Goal: Task Accomplishment & Management: Complete application form

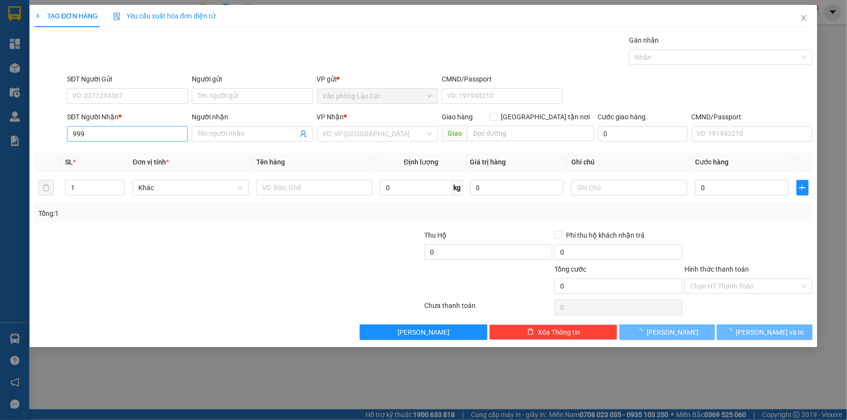
click at [111, 139] on input "999" at bounding box center [127, 134] width 121 height 16
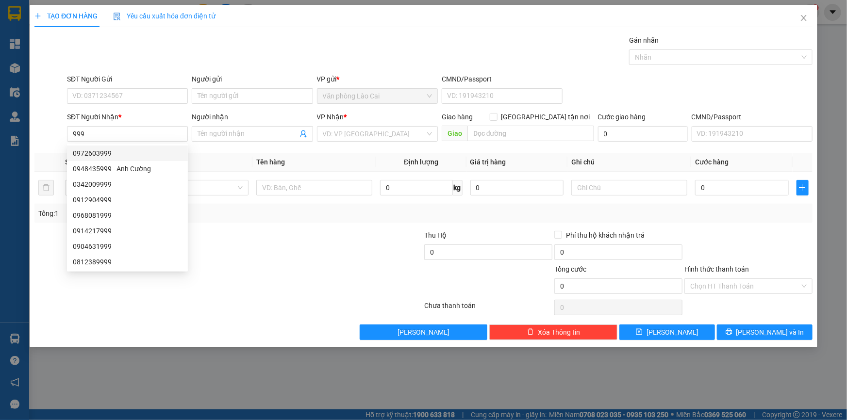
click at [108, 151] on div "0972603999" at bounding box center [127, 153] width 109 height 11
type input "0972603999"
type input "ht"
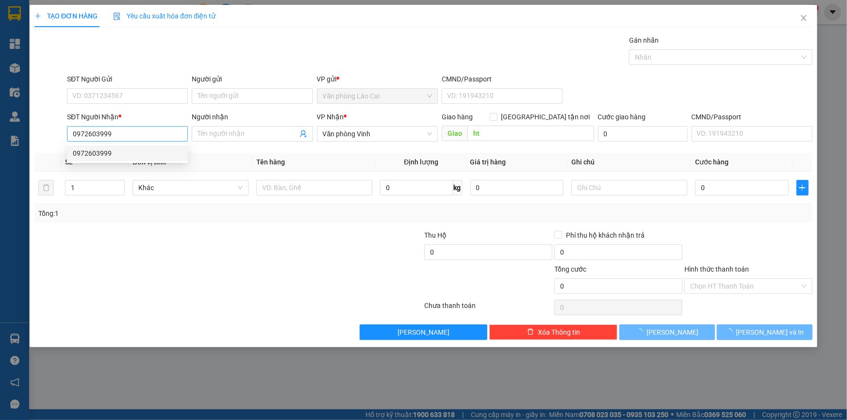
type input "400.000"
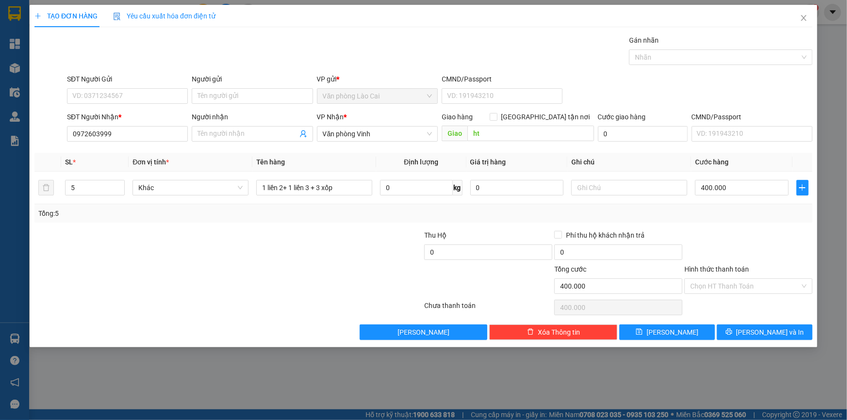
drag, startPoint x: 120, startPoint y: 136, endPoint x: 0, endPoint y: 149, distance: 121.1
click at [0, 149] on div "TẠO ĐƠN HÀNG Yêu cầu xuất hóa đơn điện tử Transit Pickup Surcharge Ids Transit …" at bounding box center [423, 210] width 847 height 420
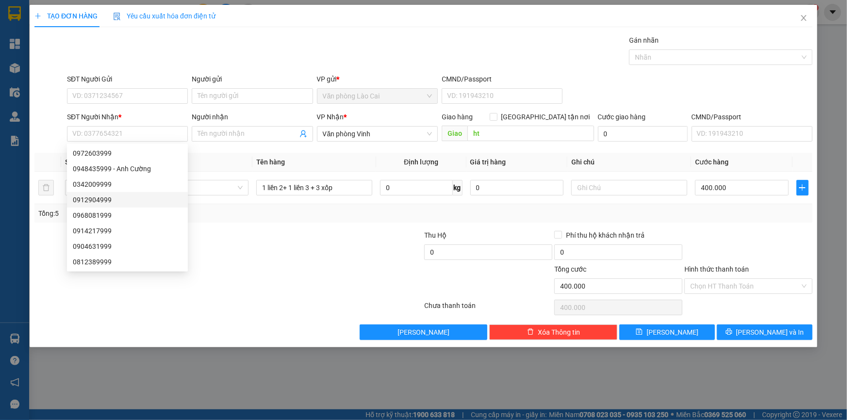
click at [113, 199] on div "0912904999" at bounding box center [127, 200] width 109 height 11
type input "0912904999"
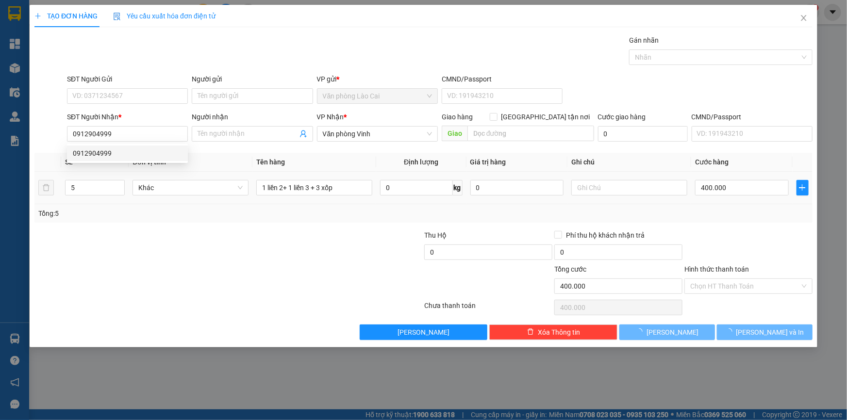
type input "60.000"
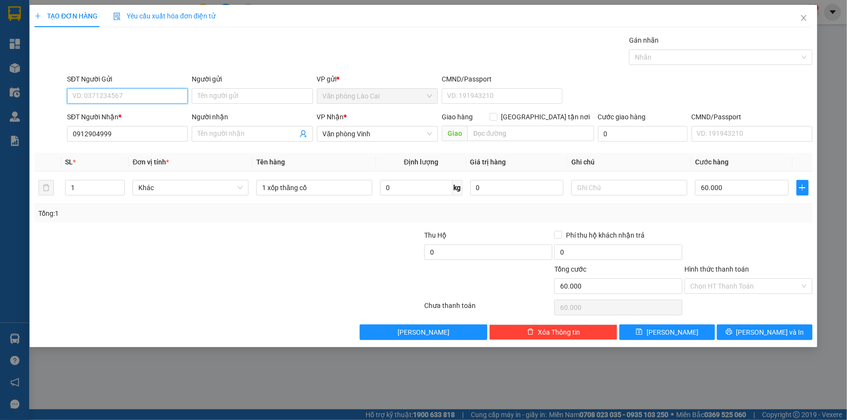
click at [128, 96] on input "SĐT Người Gửi" at bounding box center [127, 96] width 121 height 16
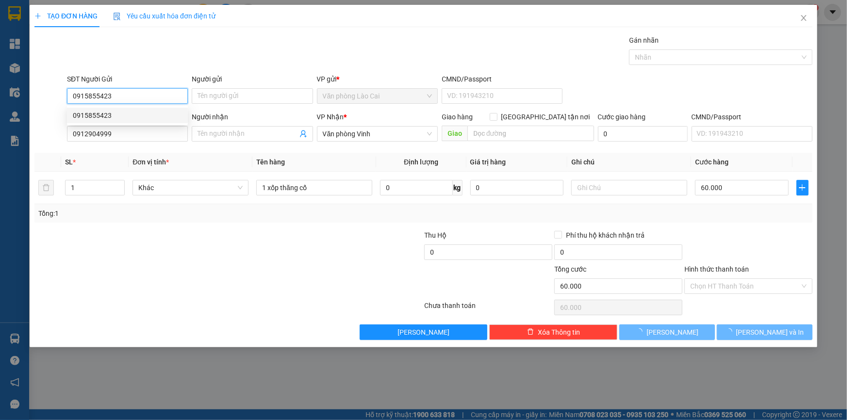
click at [123, 119] on div "0915855423" at bounding box center [127, 115] width 109 height 11
type input "0915855423"
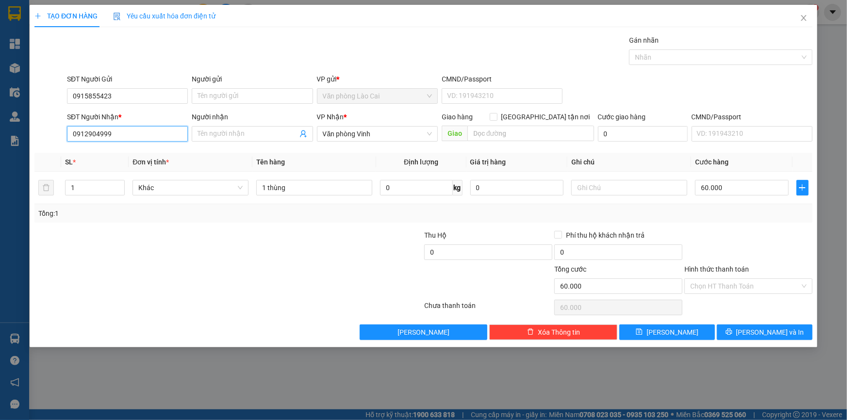
drag, startPoint x: 133, startPoint y: 132, endPoint x: 21, endPoint y: 136, distance: 111.7
click at [21, 136] on div "TẠO ĐƠN HÀNG Yêu cầu xuất hóa đơn điện tử Transit Pickup Surcharge Ids Transit …" at bounding box center [423, 210] width 847 height 420
click at [95, 167] on div "0947990999" at bounding box center [127, 169] width 109 height 11
type input "0947990999"
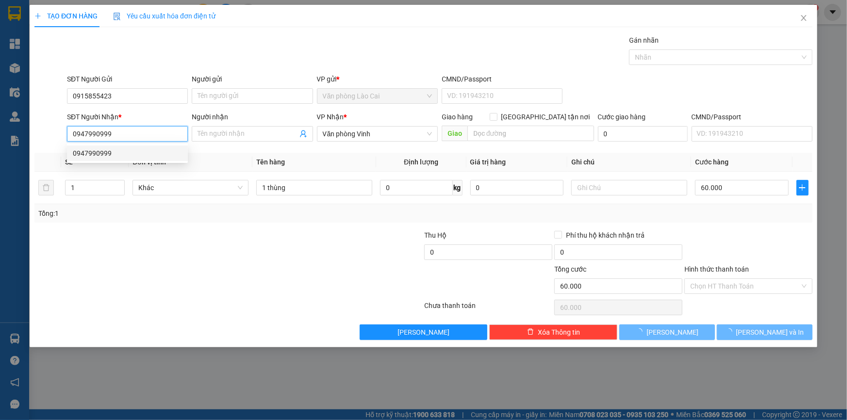
type input "140.000"
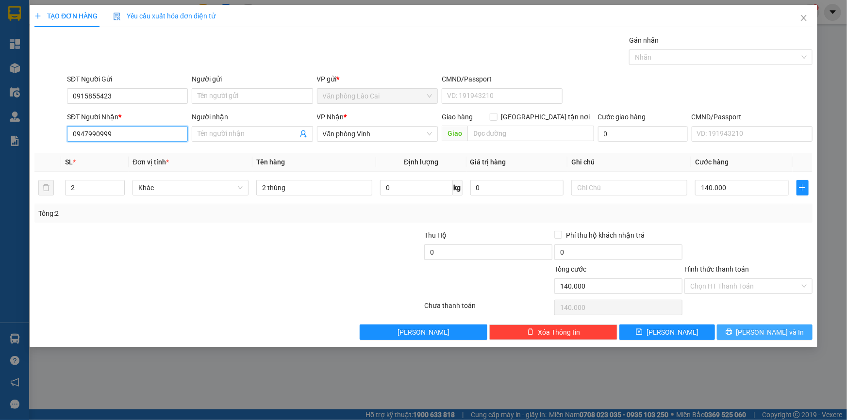
type input "0947990999"
click at [756, 329] on button "[PERSON_NAME] và In" at bounding box center [765, 333] width 96 height 16
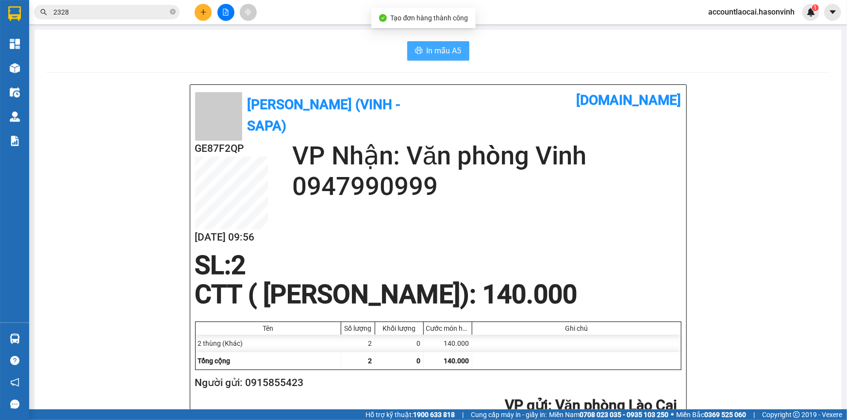
click at [415, 54] on icon "printer" at bounding box center [419, 51] width 8 height 8
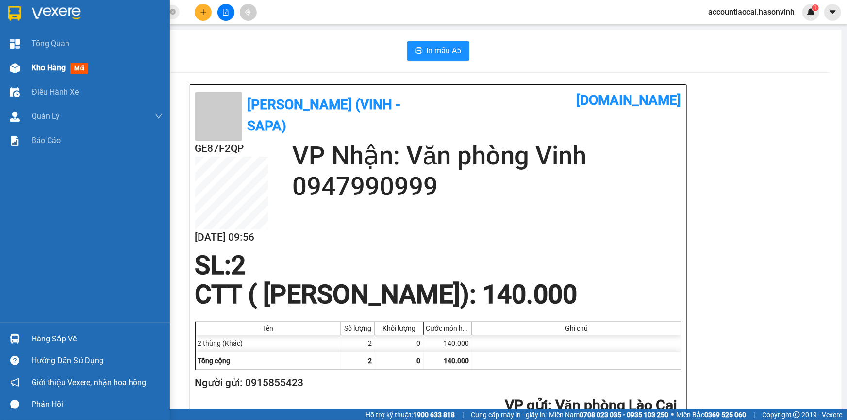
click at [29, 68] on div "Kho hàng mới" at bounding box center [85, 68] width 170 height 24
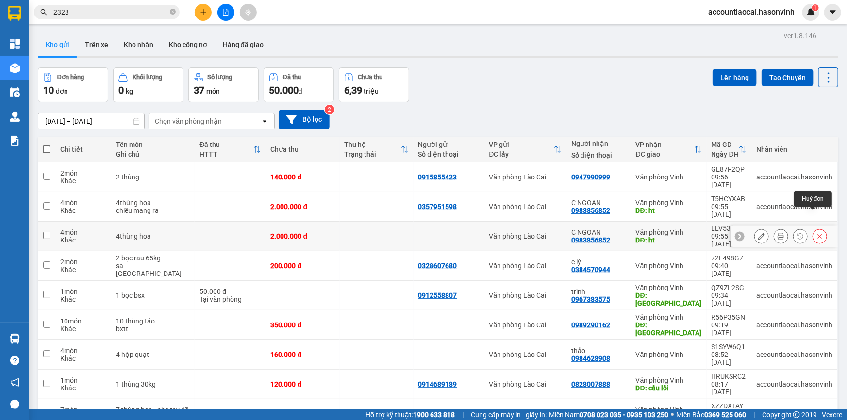
click at [817, 233] on icon at bounding box center [820, 236] width 7 height 7
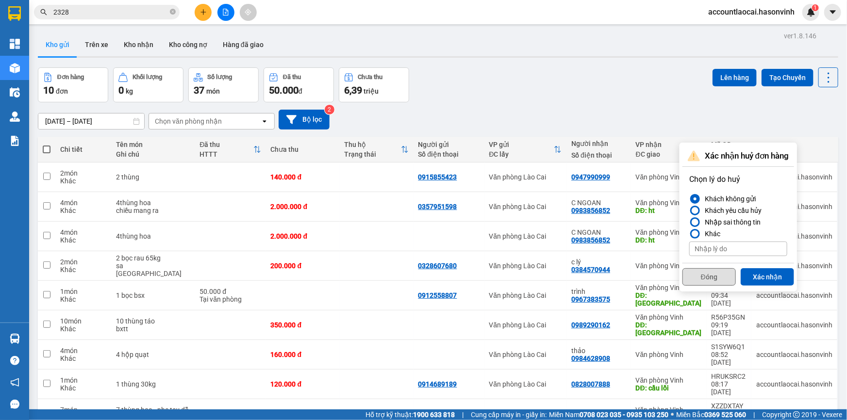
click at [723, 278] on button "Đóng" at bounding box center [709, 276] width 53 height 17
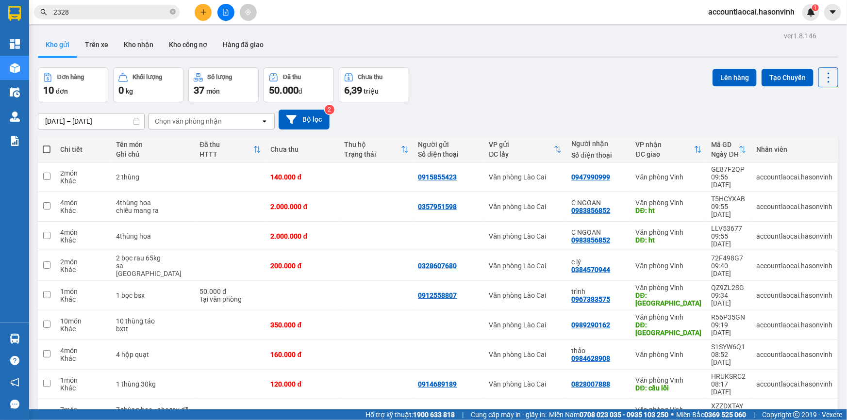
click at [694, 146] on div at bounding box center [698, 149] width 8 height 8
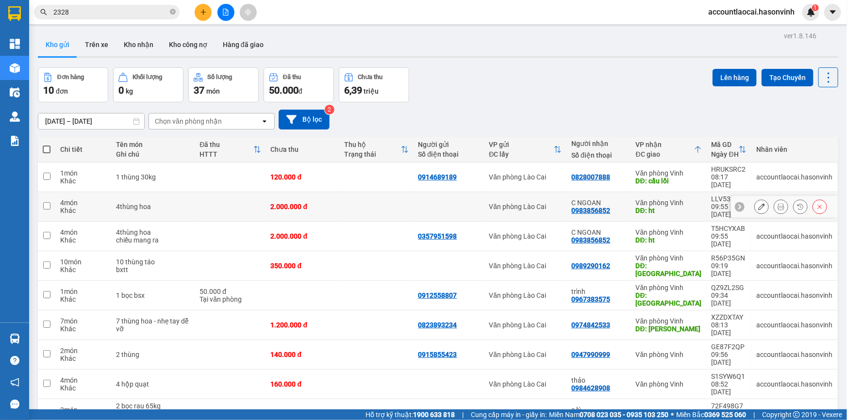
click at [817, 203] on icon at bounding box center [820, 206] width 7 height 7
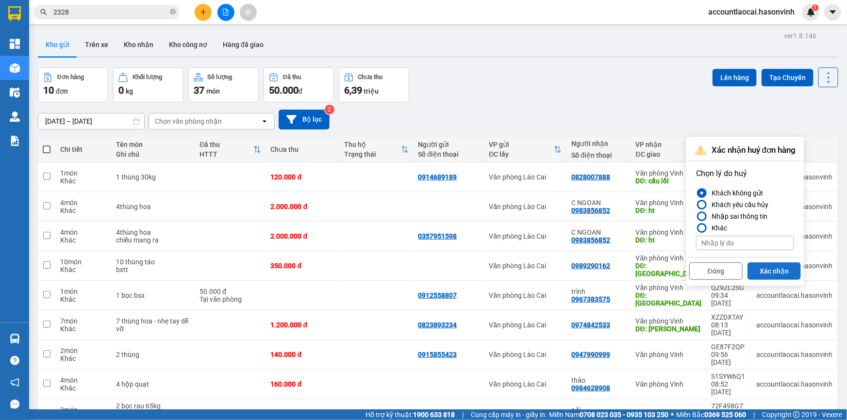
click at [781, 268] on button "Xác nhận" at bounding box center [774, 271] width 53 height 17
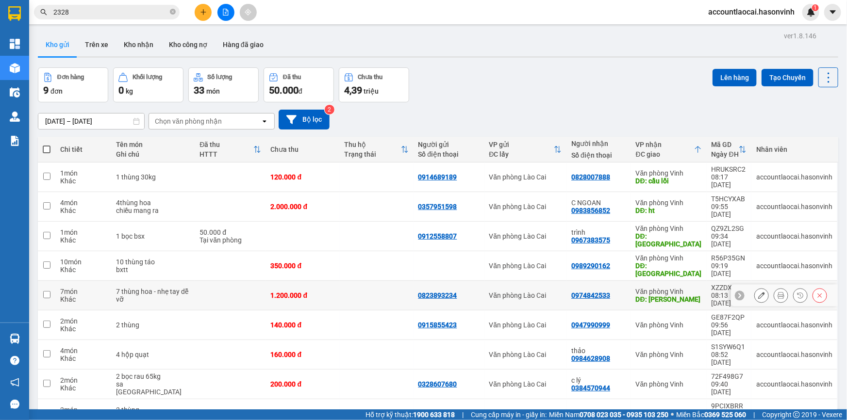
click at [667, 288] on div "Văn phòng Vinh" at bounding box center [669, 292] width 66 height 8
checkbox input "true"
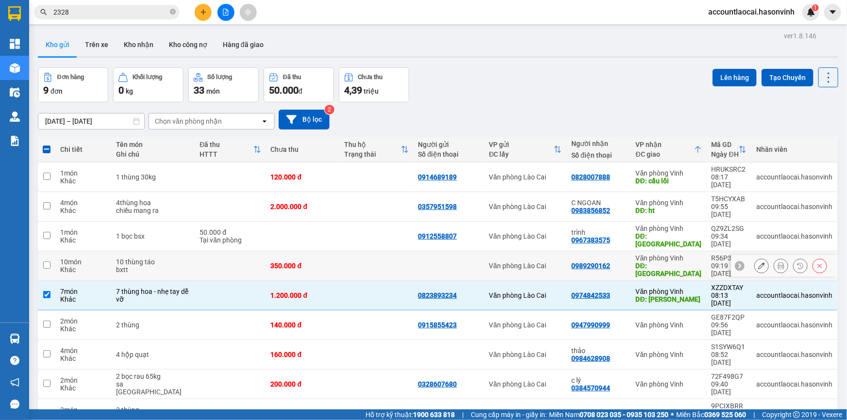
click at [667, 262] on div "DĐ: [GEOGRAPHIC_DATA]" at bounding box center [669, 270] width 66 height 16
checkbox input "true"
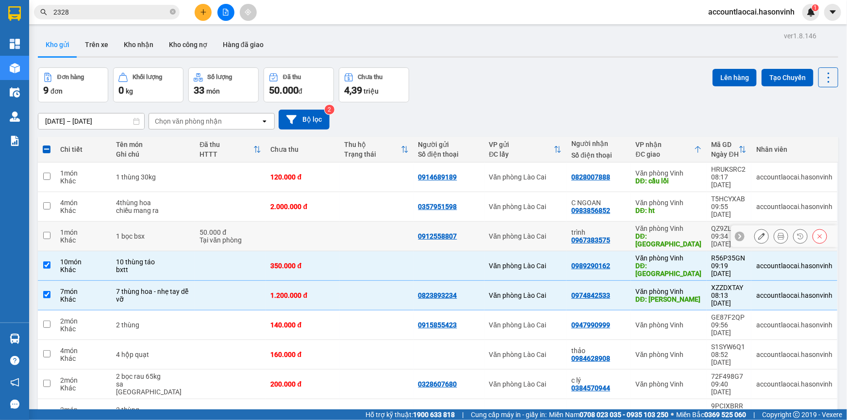
click at [655, 225] on div "Văn phòng Vinh" at bounding box center [669, 229] width 66 height 8
checkbox input "true"
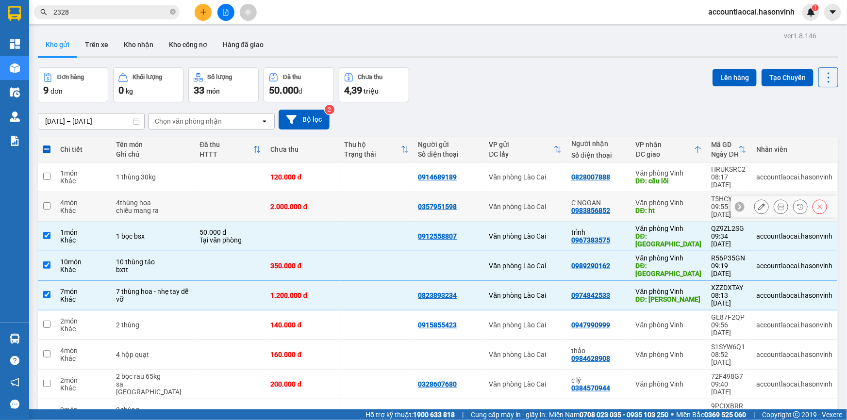
click at [657, 199] on div "Văn phòng Vinh" at bounding box center [669, 203] width 66 height 8
checkbox input "true"
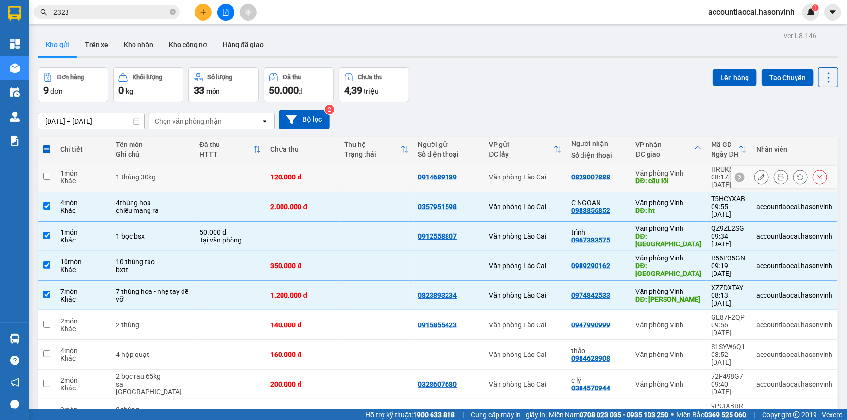
click at [660, 177] on div "DĐ: cầu lồi" at bounding box center [669, 181] width 66 height 8
checkbox input "true"
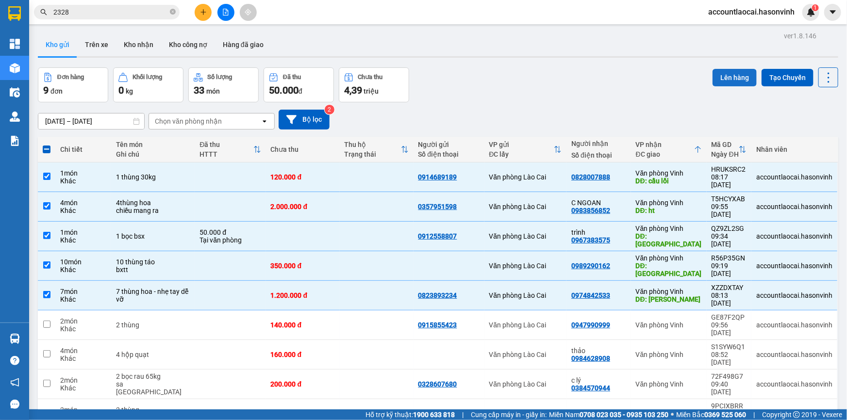
click at [719, 78] on button "Lên hàng" at bounding box center [735, 77] width 44 height 17
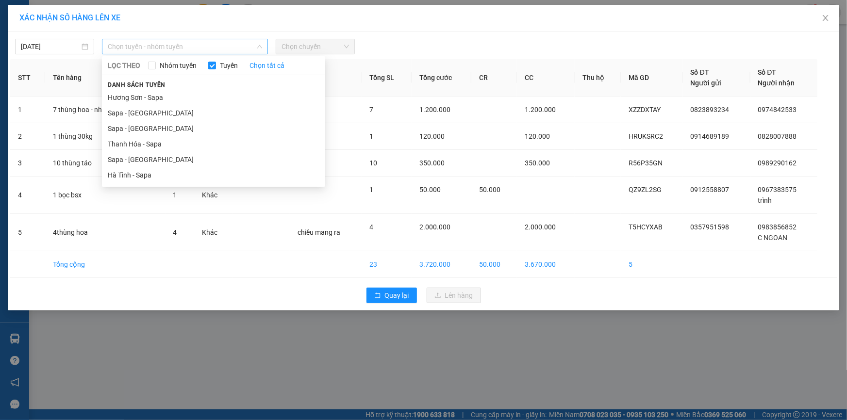
click at [155, 50] on span "Chọn tuyến - nhóm tuyến" at bounding box center [185, 46] width 154 height 15
click at [129, 158] on li "Sapa - [GEOGRAPHIC_DATA]" at bounding box center [213, 160] width 223 height 16
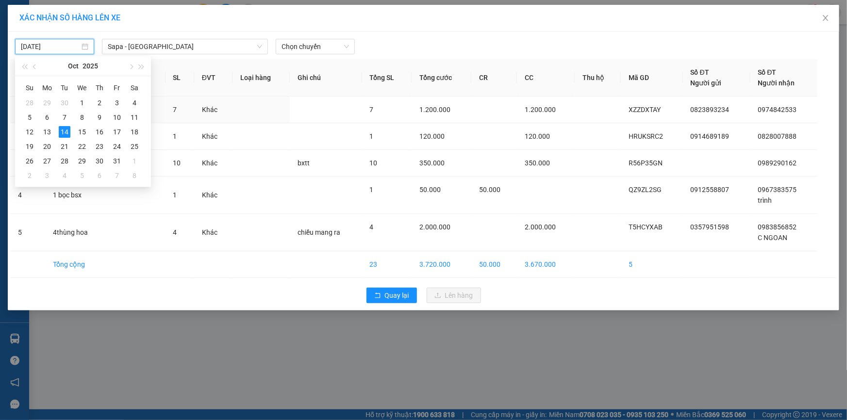
click at [62, 51] on input "[DATE]" at bounding box center [50, 46] width 59 height 11
type input "[DATE]"
click at [306, 41] on span "Chọn chuyến" at bounding box center [315, 46] width 67 height 15
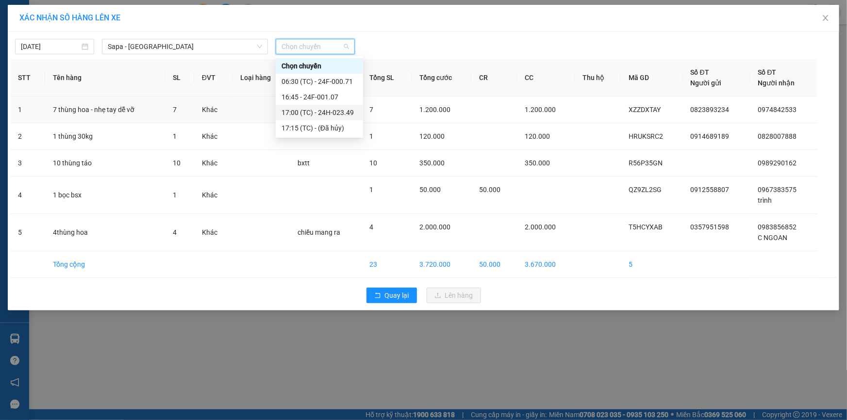
click at [326, 109] on div "17:00 (TC) - 24H-023.49" at bounding box center [320, 112] width 76 height 11
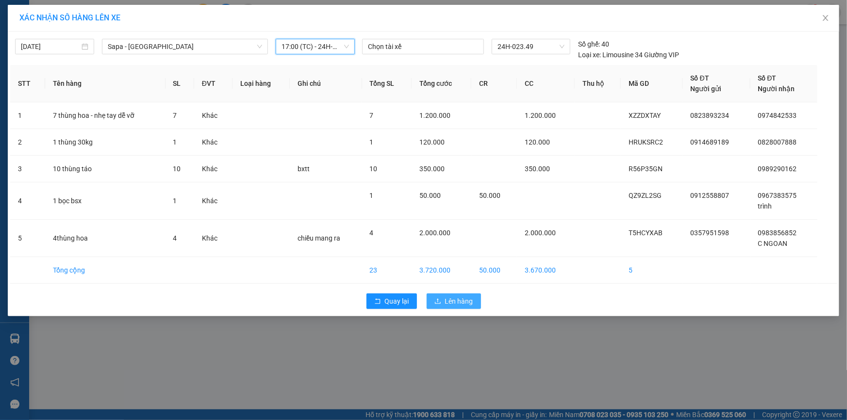
click at [450, 305] on span "Lên hàng" at bounding box center [459, 301] width 28 height 11
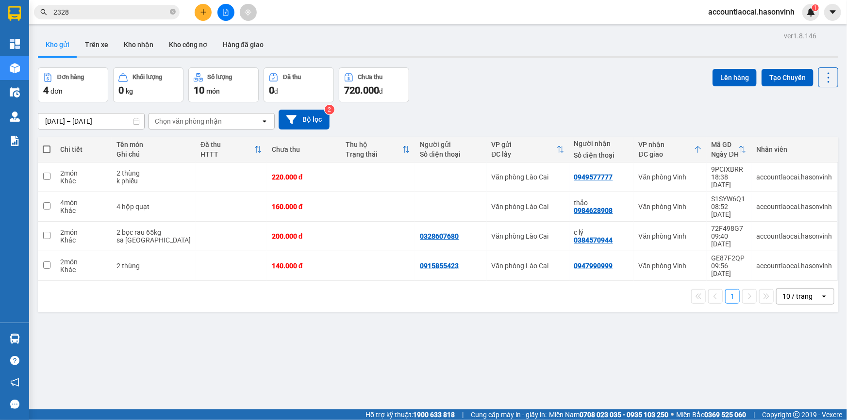
click at [202, 14] on icon "plus" at bounding box center [203, 12] width 7 height 7
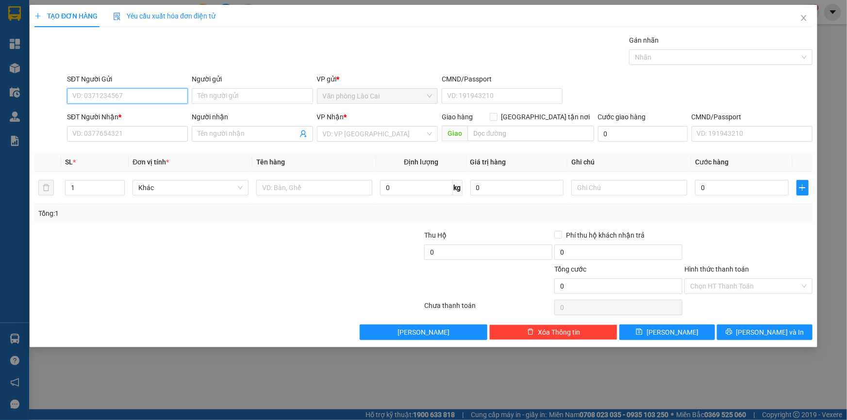
click at [110, 96] on input "SĐT Người Gửi" at bounding box center [127, 96] width 121 height 16
type input "0904826268"
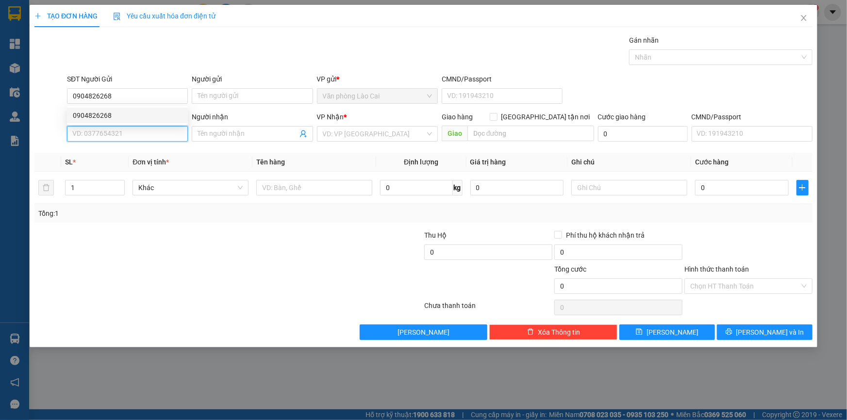
click at [111, 140] on input "SĐT Người Nhận *" at bounding box center [127, 134] width 121 height 16
click at [105, 151] on div "0983469496" at bounding box center [127, 153] width 109 height 11
type input "0983469496"
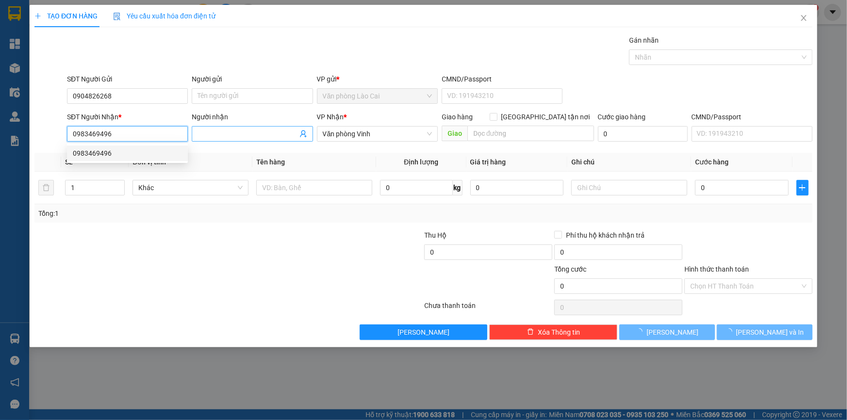
type input "50.000"
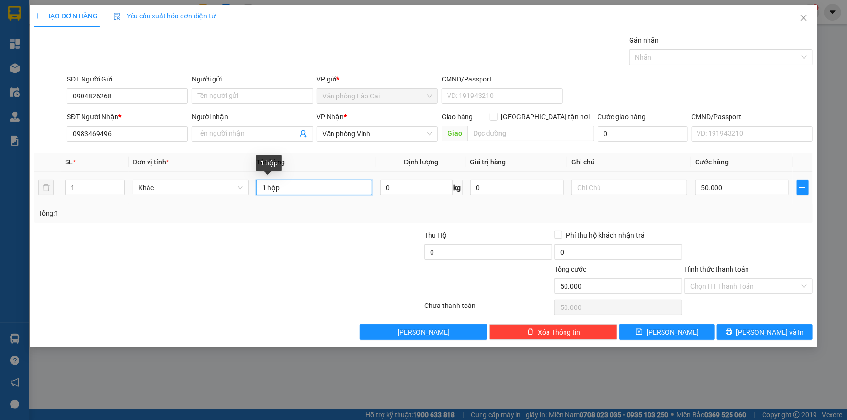
click at [288, 189] on input "1 hộp" at bounding box center [314, 188] width 116 height 16
type input "1"
type input "bọc hộp đồ khô"
click at [668, 183] on input "text" at bounding box center [629, 188] width 116 height 16
click at [753, 285] on input "Hình thức thanh toán" at bounding box center [745, 286] width 110 height 15
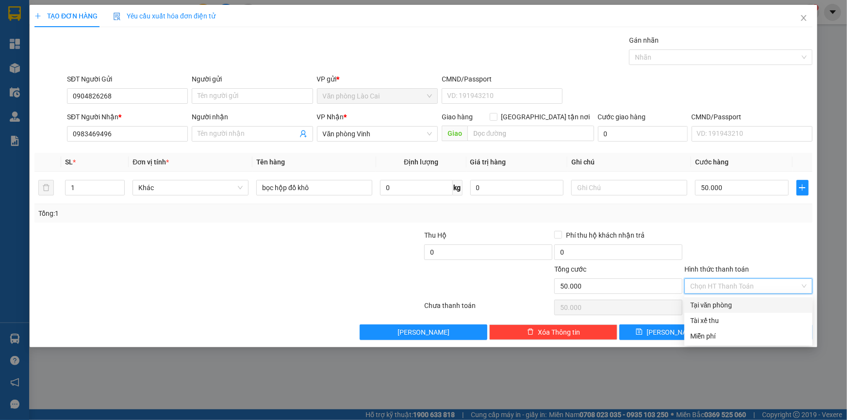
click at [720, 301] on div "Tại văn phòng" at bounding box center [748, 305] width 117 height 11
type input "0"
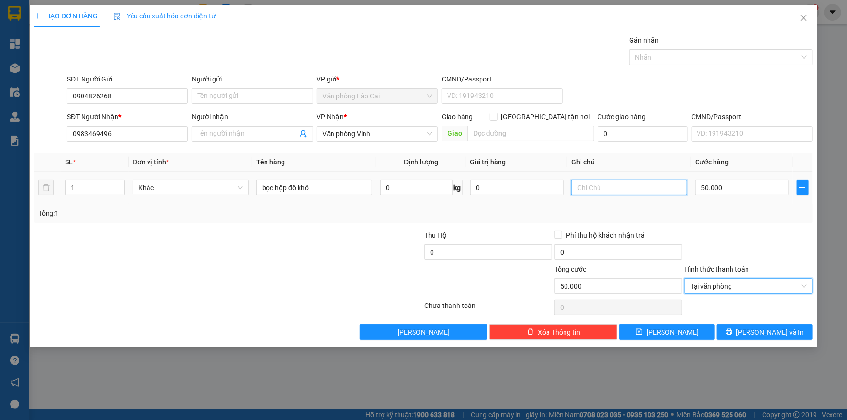
click at [603, 185] on input "text" at bounding box center [629, 188] width 116 height 16
type input "ckp"
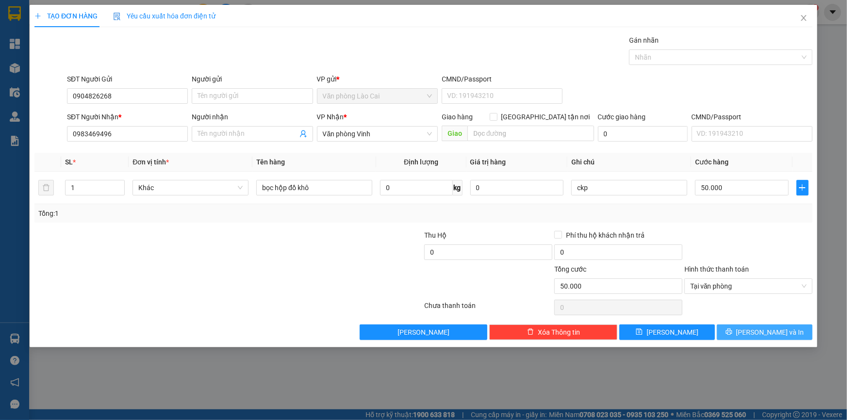
click at [742, 334] on button "[PERSON_NAME] và In" at bounding box center [765, 333] width 96 height 16
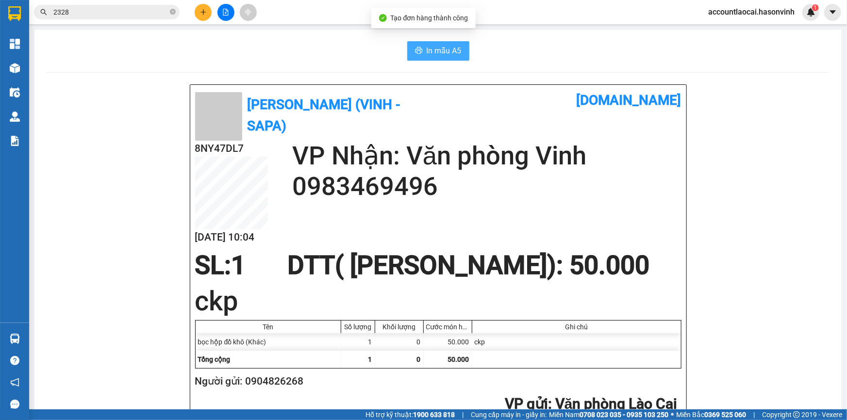
click at [442, 55] on span "In mẫu A5" at bounding box center [444, 51] width 35 height 12
